Goal: Information Seeking & Learning: Learn about a topic

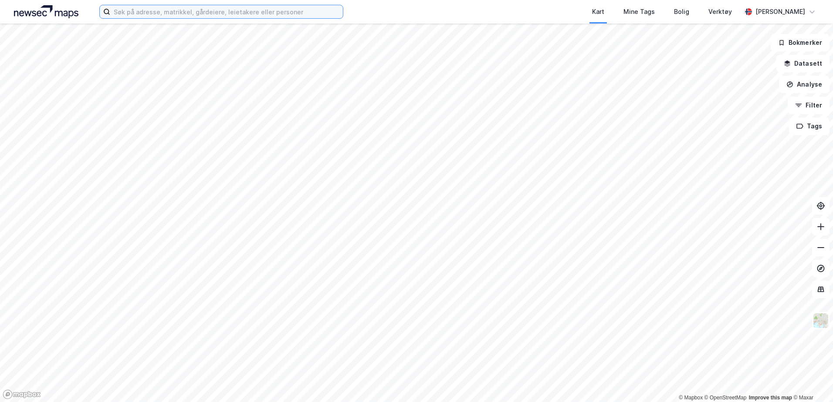
click at [165, 13] on input at bounding box center [226, 11] width 233 height 13
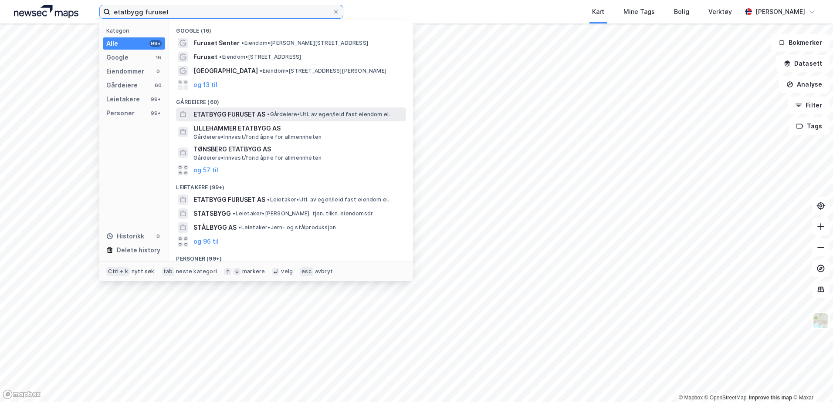
type input "etatbygg furuset"
click at [242, 111] on span "ETATBYGG FURUSET AS" at bounding box center [229, 114] width 72 height 10
